Goal: Check status: Check status

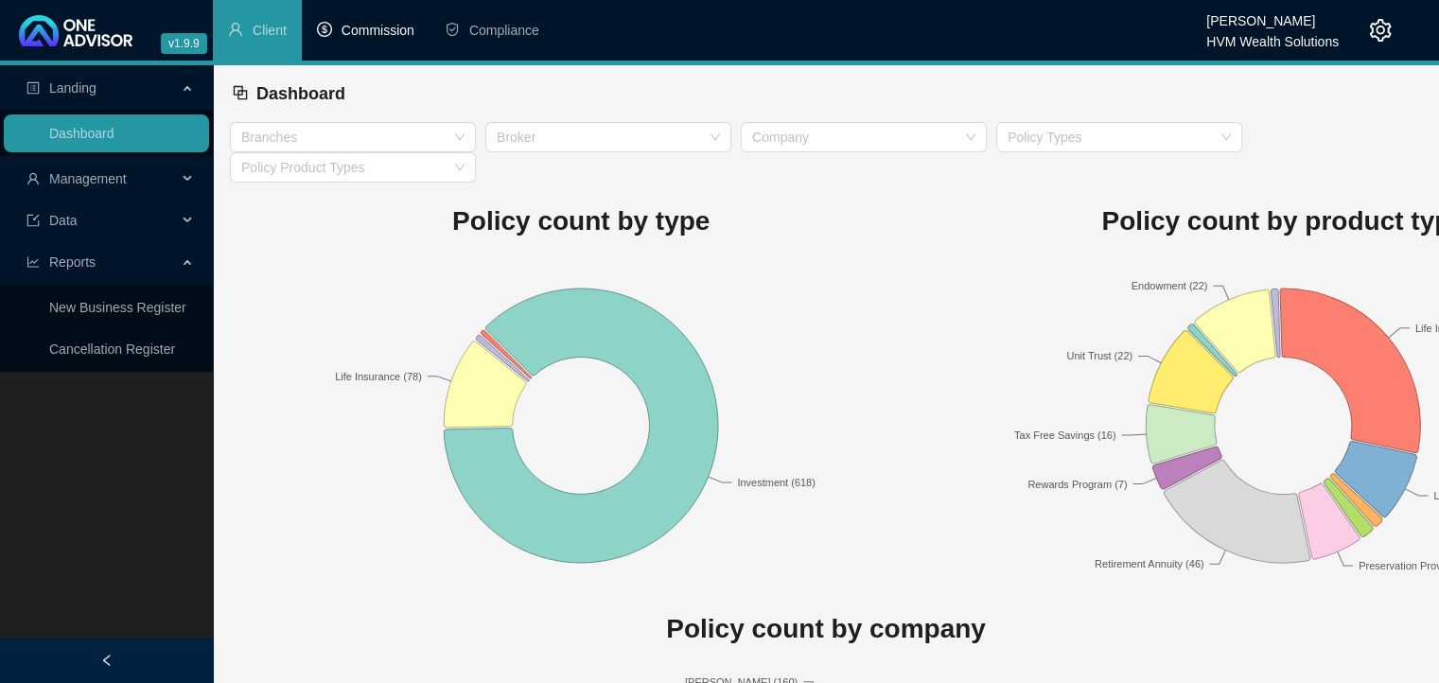
click at [390, 34] on span "Commission" at bounding box center [377, 30] width 73 height 15
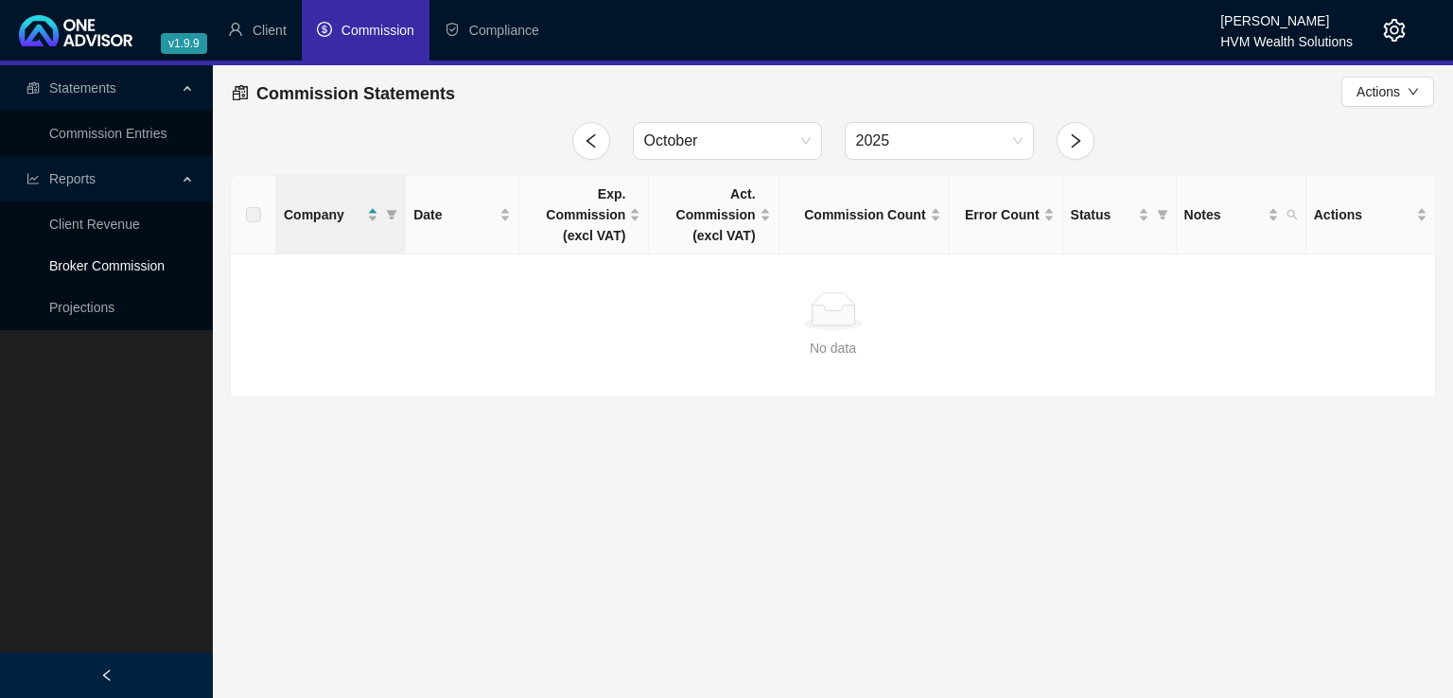
click at [138, 273] on link "Broker Commission" at bounding box center [106, 265] width 115 height 15
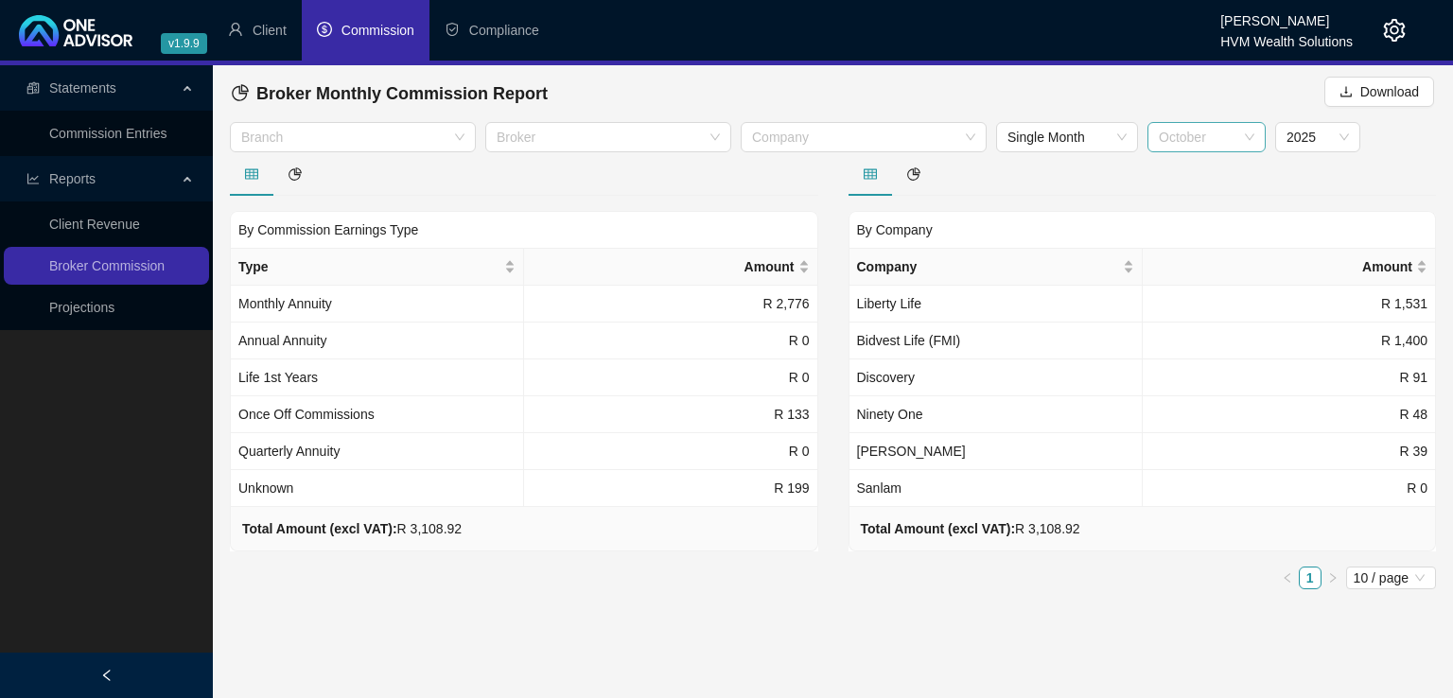
click at [1192, 140] on span "October" at bounding box center [1207, 137] width 96 height 28
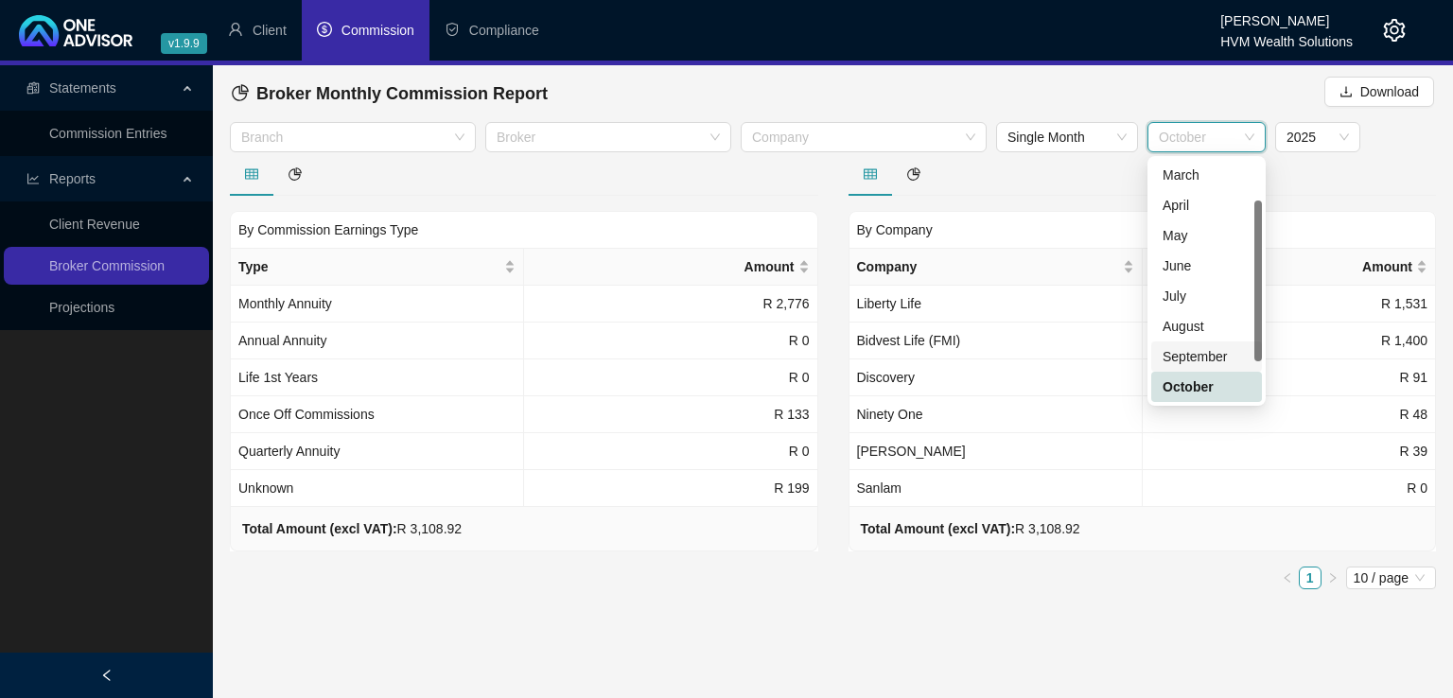
click at [1208, 354] on div "September" at bounding box center [1206, 356] width 88 height 21
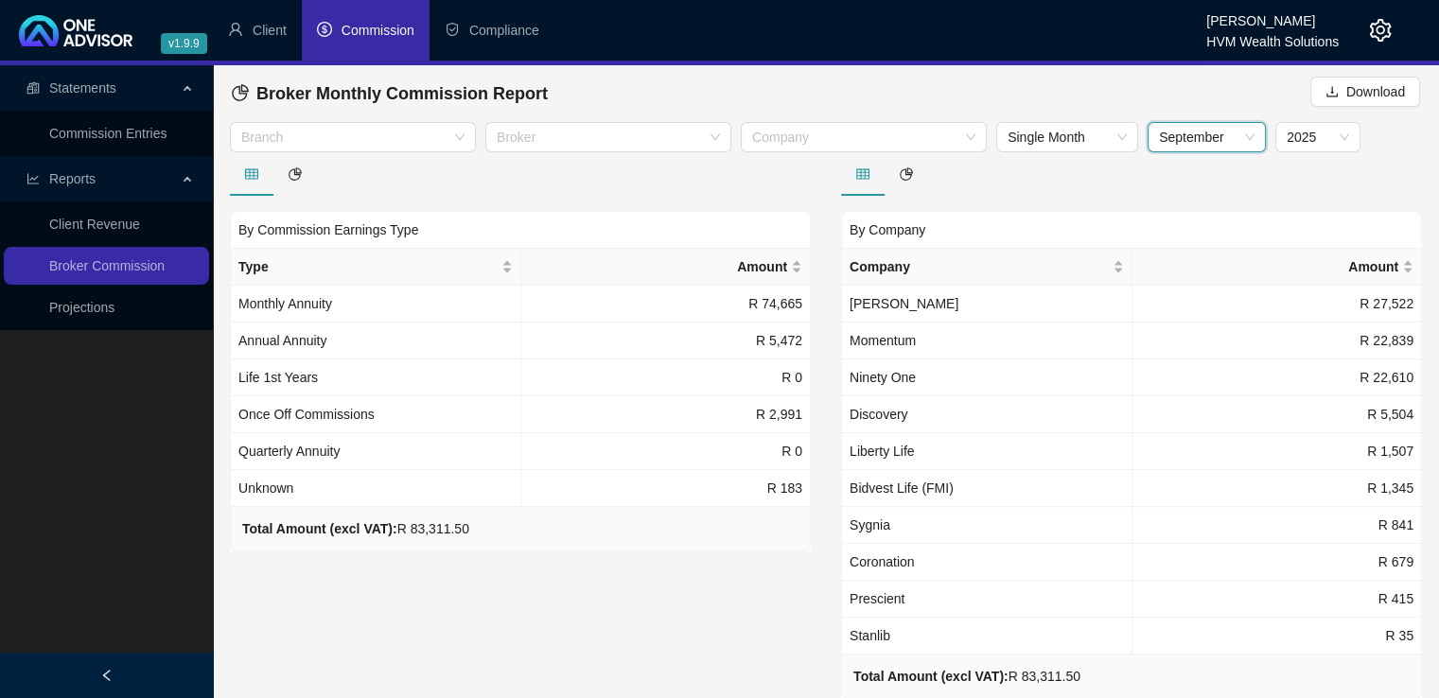
click at [1254, 141] on div "September" at bounding box center [1206, 137] width 118 height 30
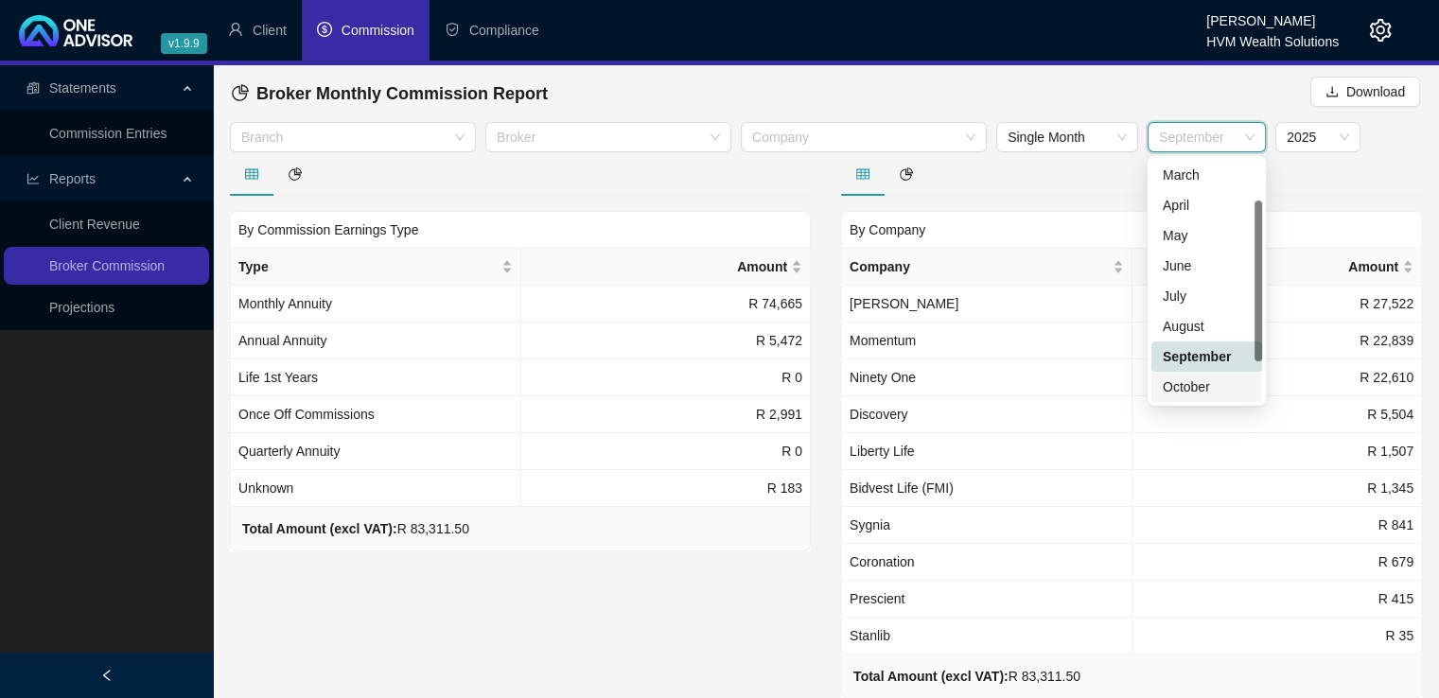
click at [1193, 384] on div "October" at bounding box center [1206, 386] width 88 height 21
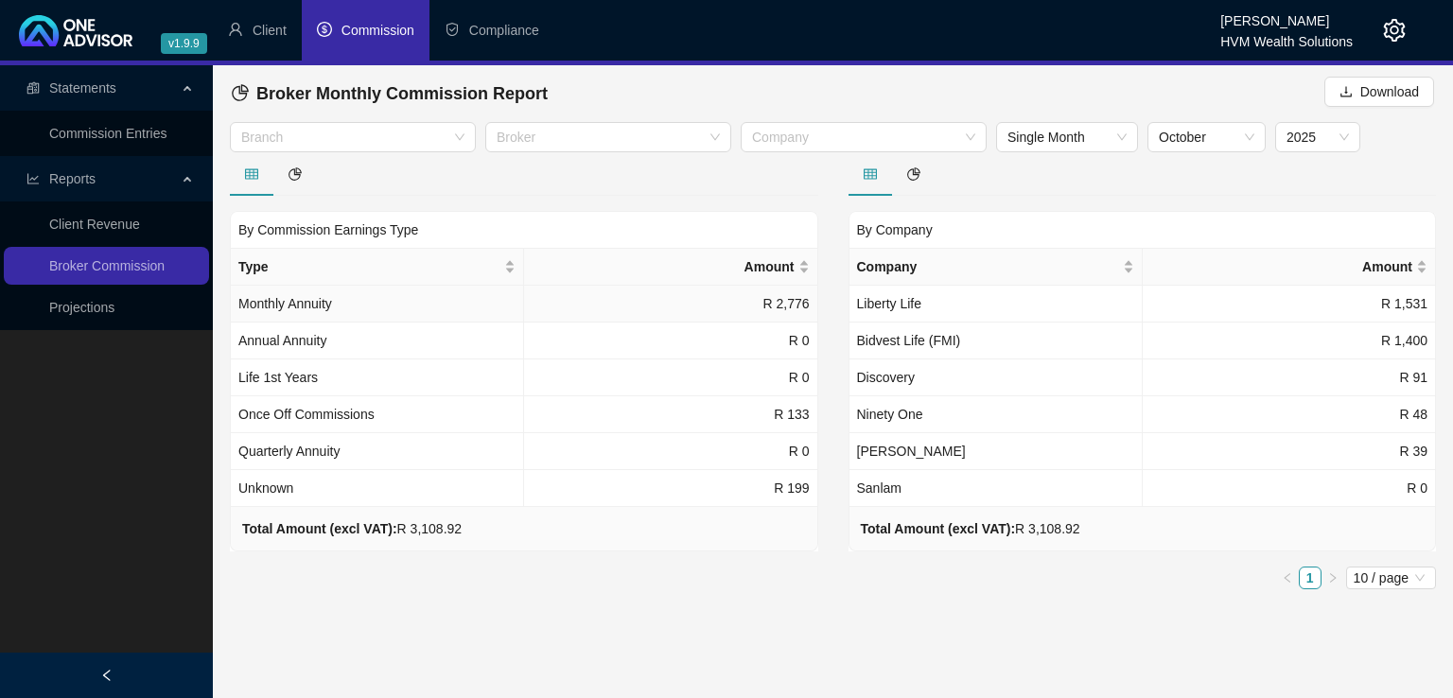
click at [690, 299] on td "R 2,776" at bounding box center [670, 304] width 293 height 37
click at [1248, 373] on td "R 91" at bounding box center [1289, 377] width 293 height 37
click at [1248, 421] on td "R 48" at bounding box center [1289, 414] width 293 height 37
click at [1252, 447] on td "R 39" at bounding box center [1289, 451] width 293 height 37
click at [1230, 145] on span "October" at bounding box center [1207, 137] width 96 height 28
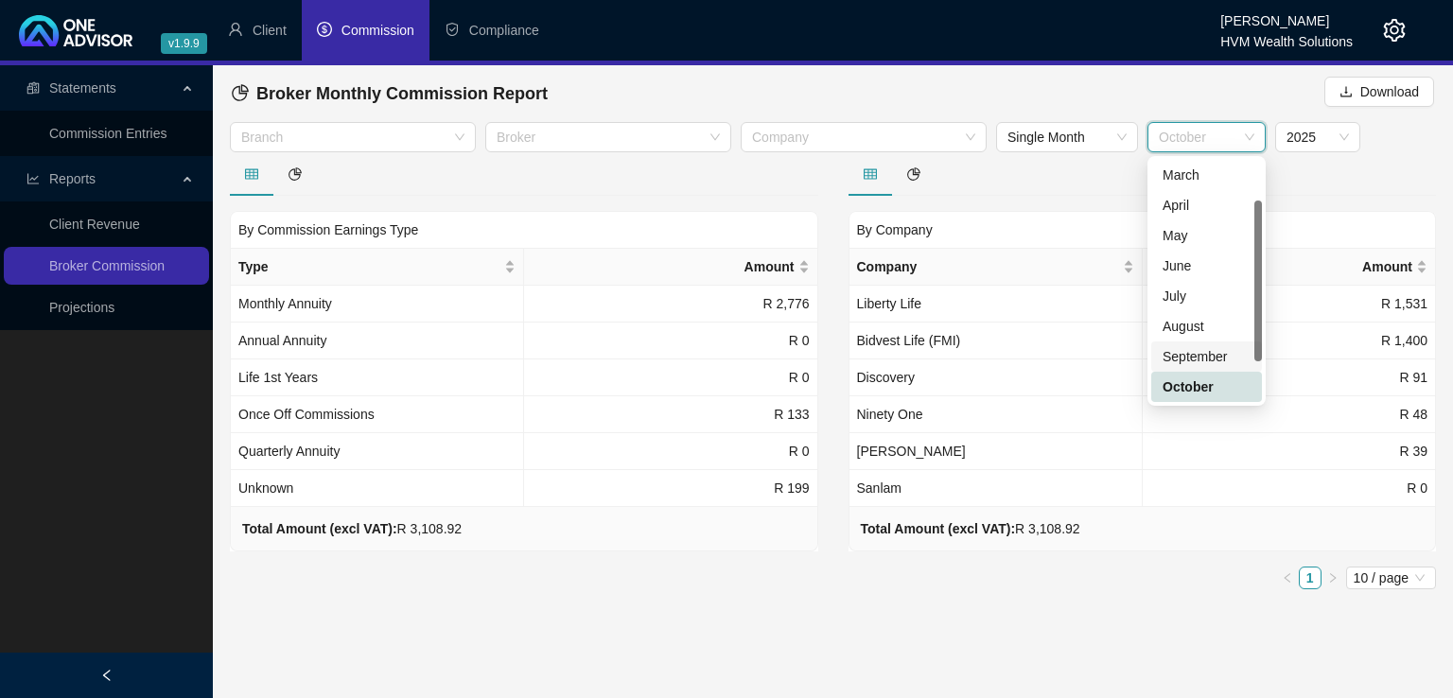
click at [1217, 358] on div "September" at bounding box center [1206, 356] width 88 height 21
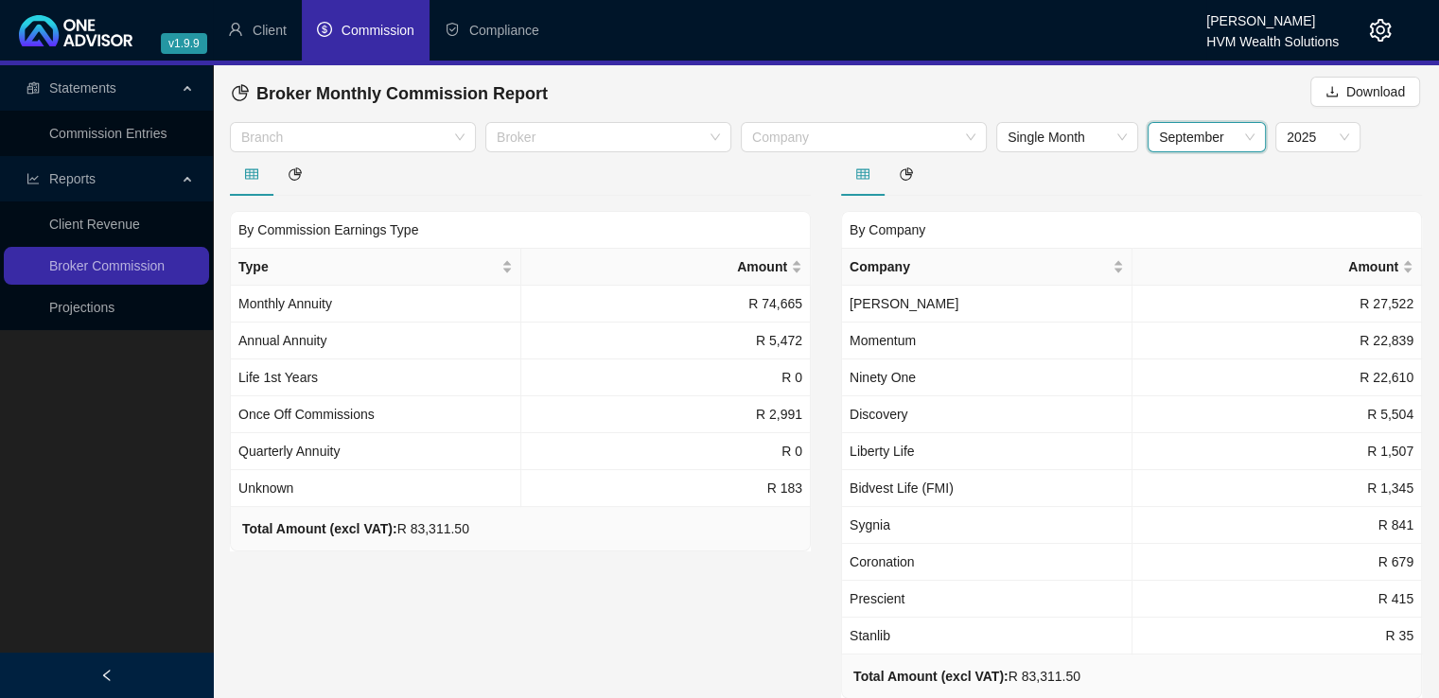
click at [1214, 127] on span "September" at bounding box center [1207, 137] width 96 height 28
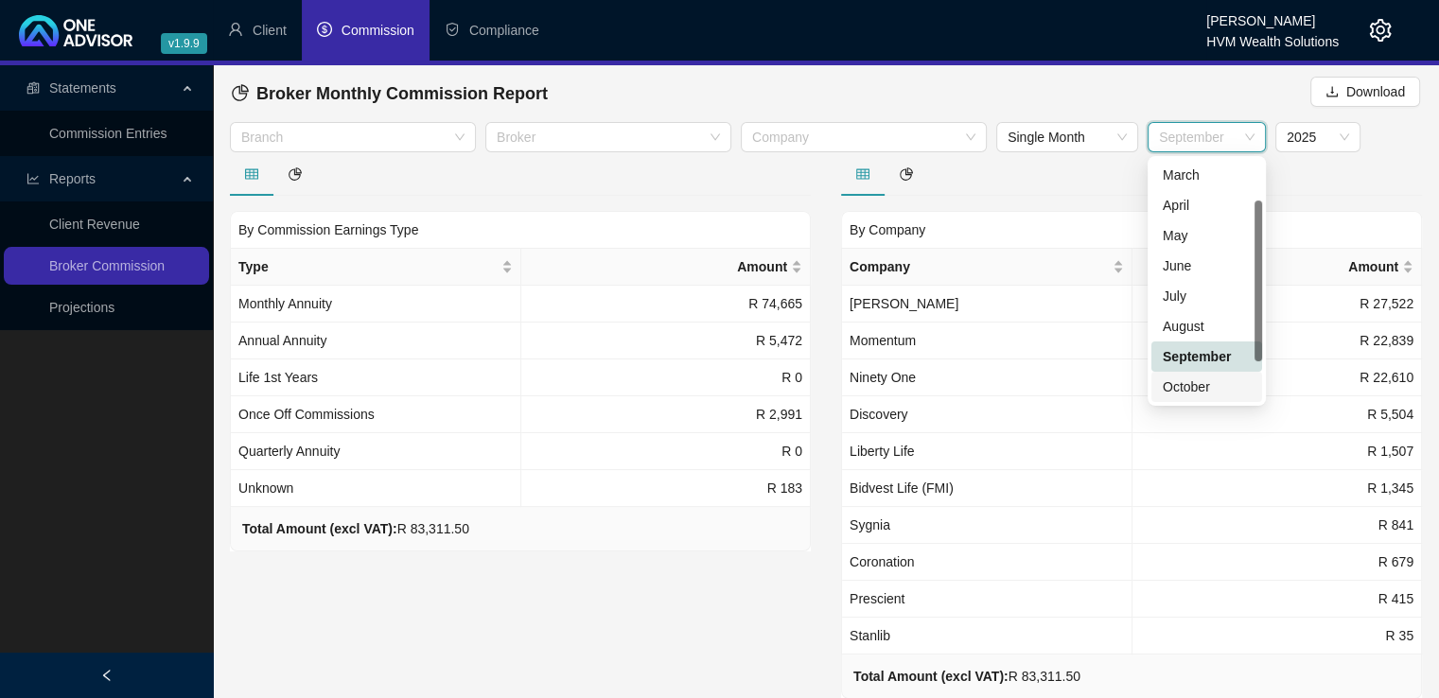
click at [1201, 392] on div "October" at bounding box center [1206, 386] width 88 height 21
